Goal: Task Accomplishment & Management: Use online tool/utility

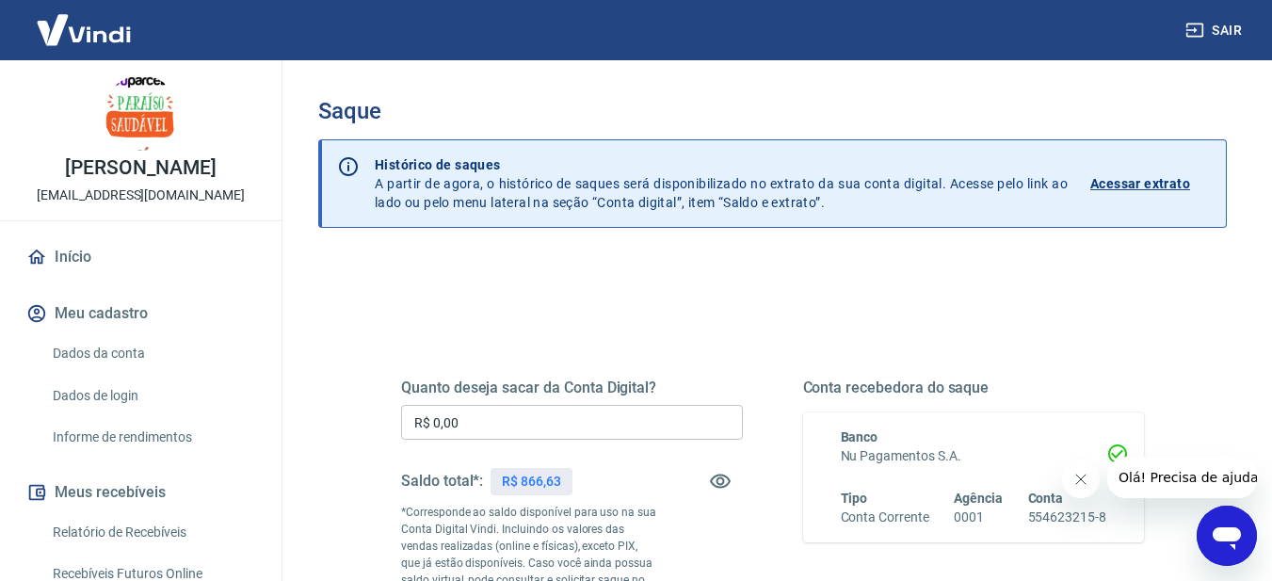
click at [648, 429] on input "R$ 0,00" at bounding box center [572, 422] width 342 height 35
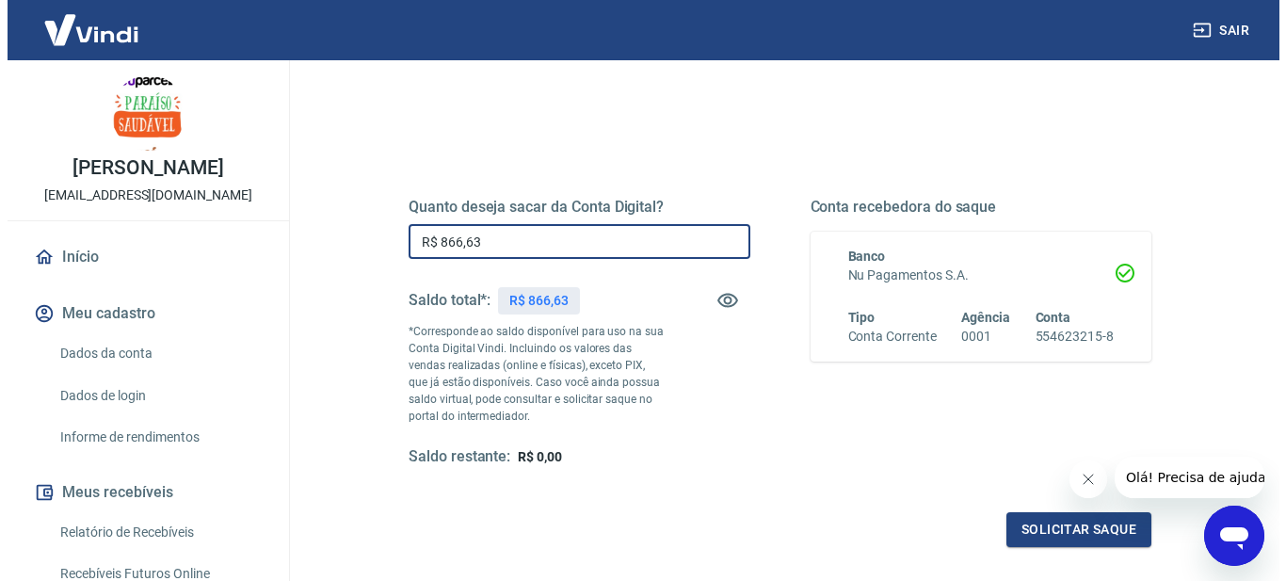
scroll to position [283, 0]
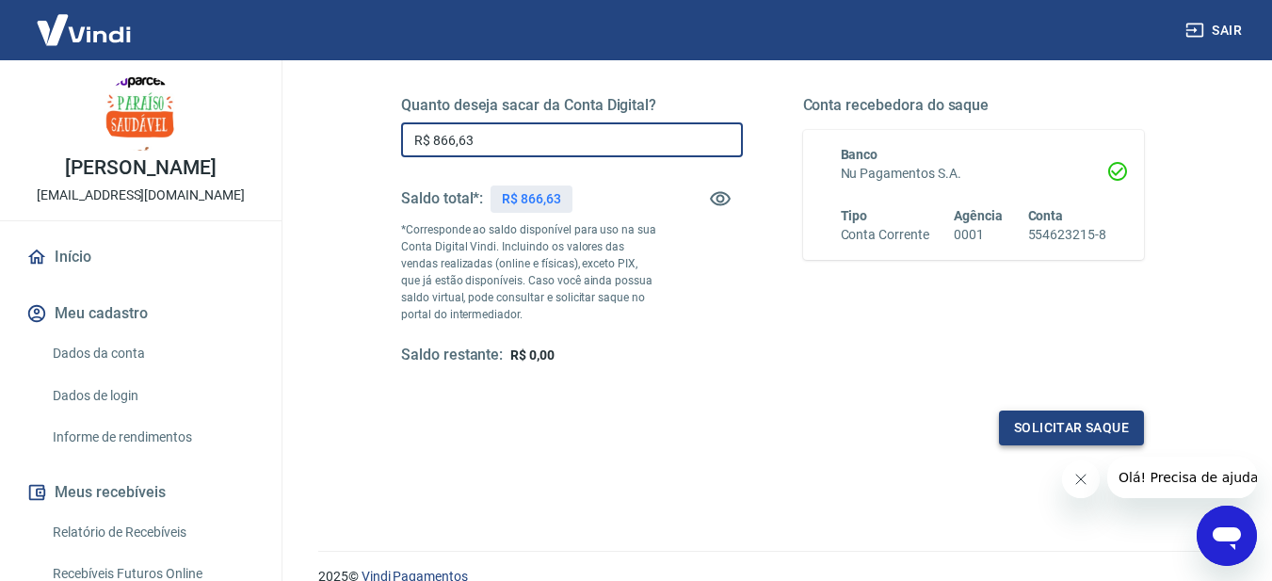
type input "R$ 866,63"
click at [1027, 424] on button "Solicitar saque" at bounding box center [1071, 428] width 145 height 35
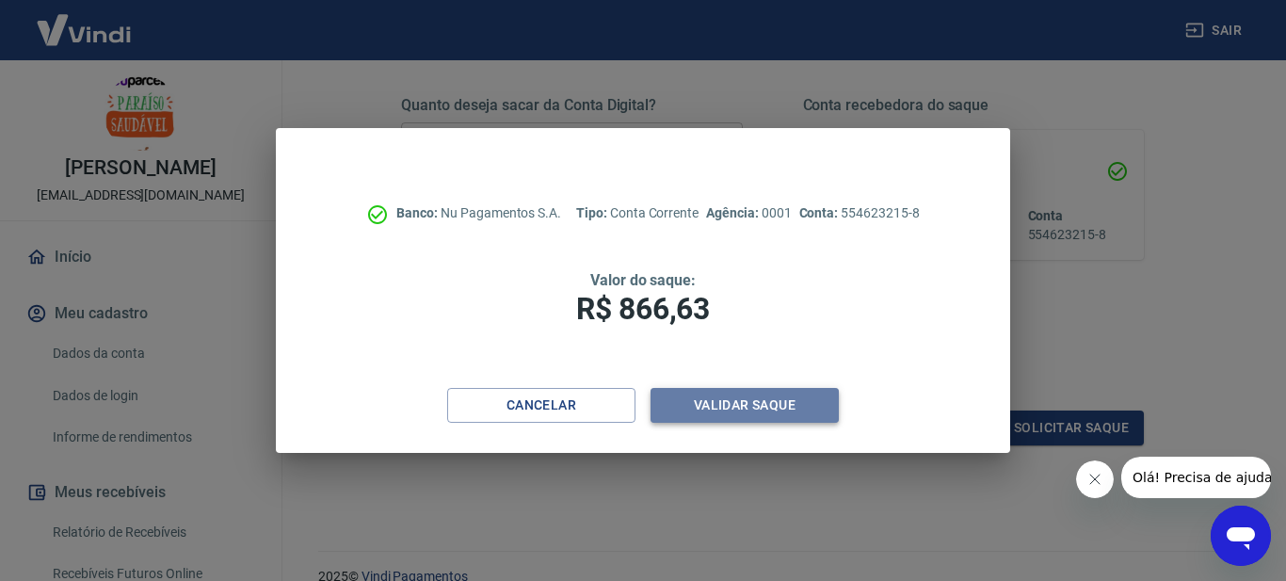
click at [746, 407] on button "Validar saque" at bounding box center [745, 405] width 188 height 35
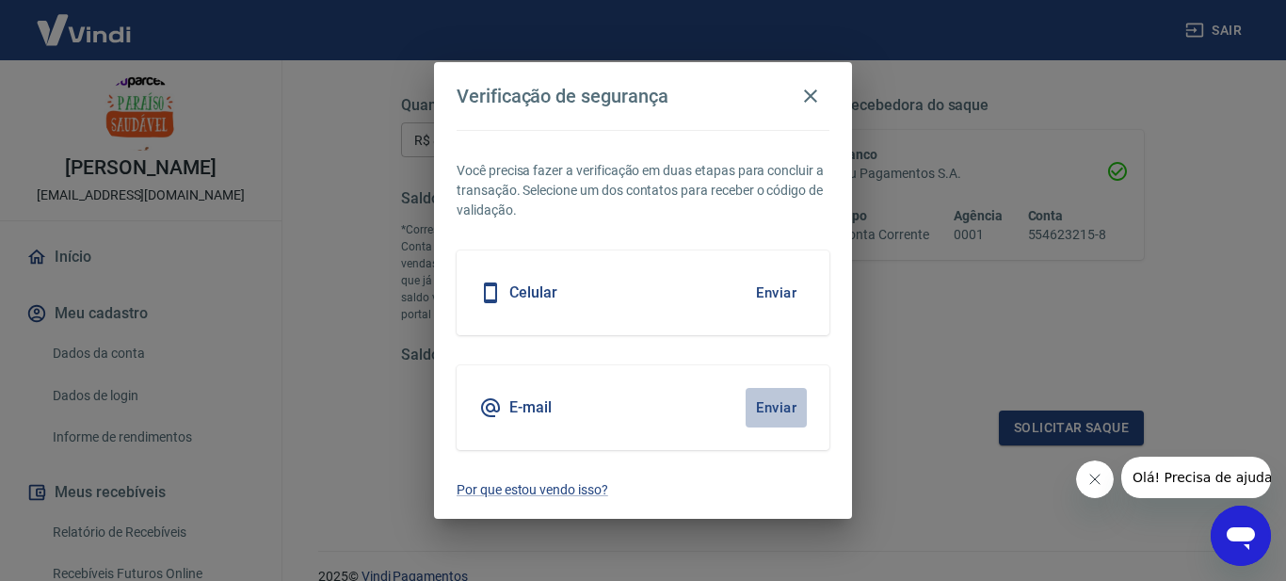
click at [752, 401] on button "Enviar" at bounding box center [776, 408] width 61 height 40
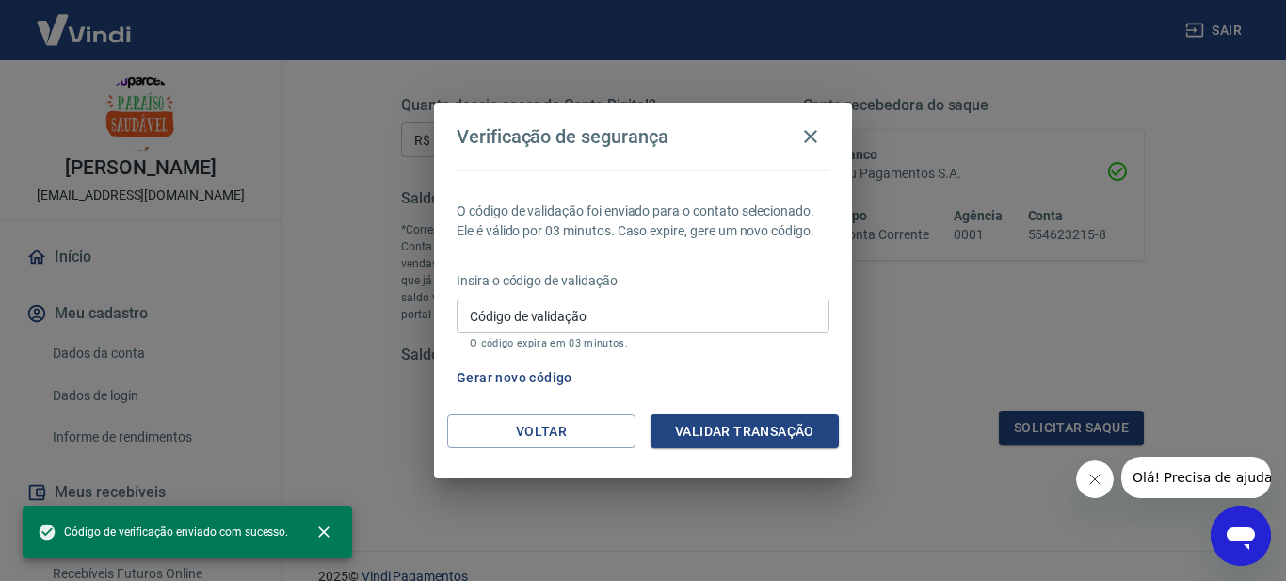
click at [658, 305] on input "Código de validação" at bounding box center [643, 316] width 373 height 35
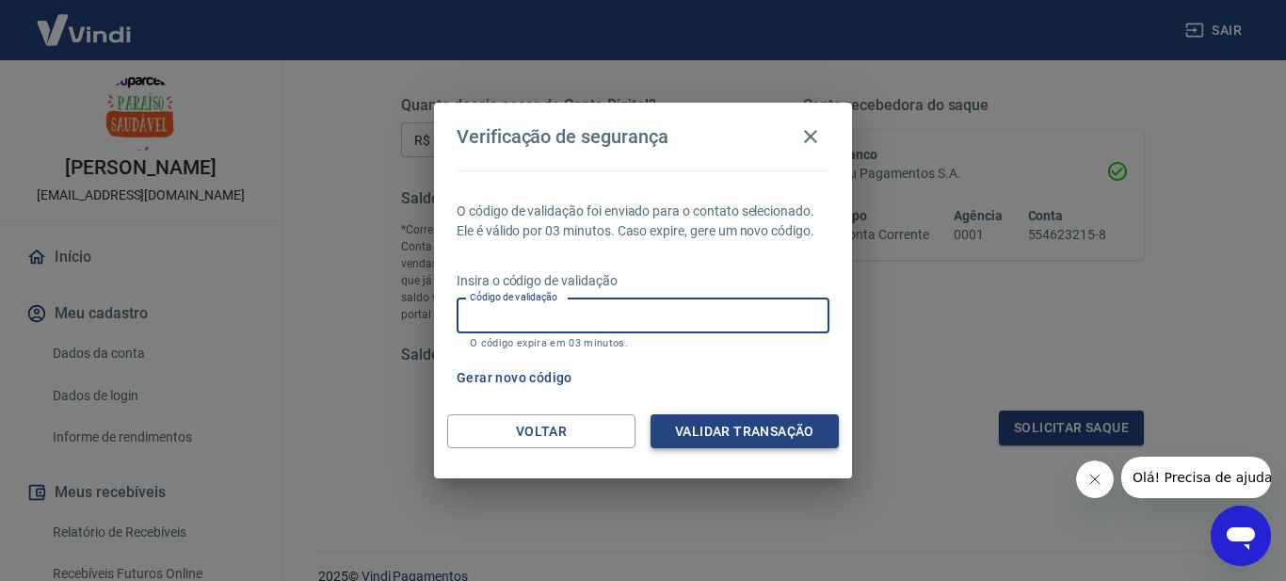
paste input "608322"
type input "608322"
click at [739, 431] on button "Validar transação" at bounding box center [745, 431] width 188 height 35
